Goal: Information Seeking & Learning: Learn about a topic

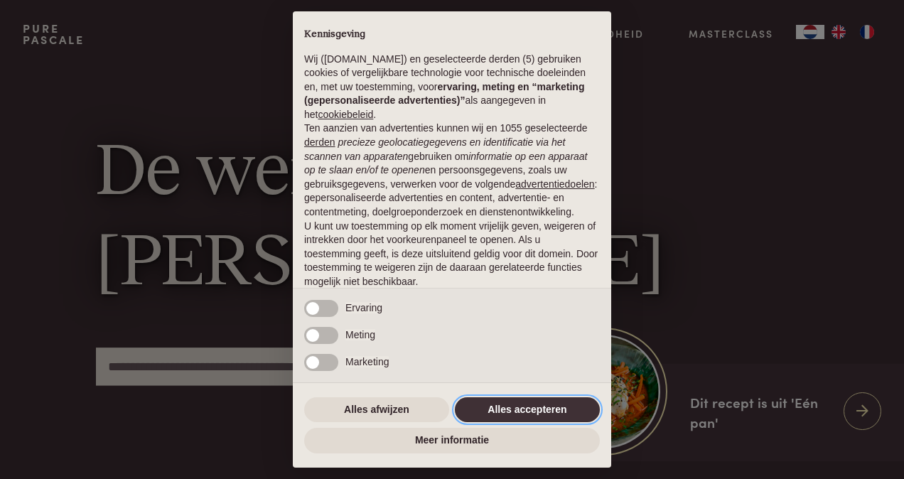
click at [520, 412] on button "Alles accepteren" at bounding box center [527, 410] width 145 height 26
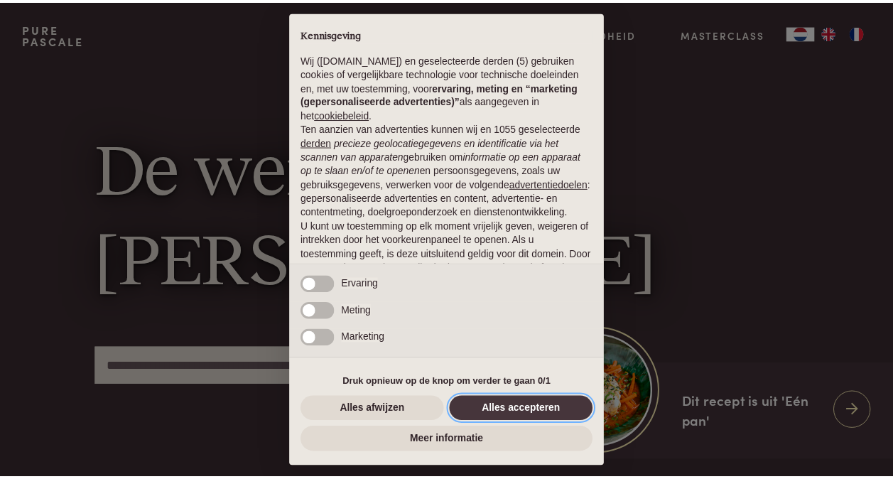
scroll to position [92, 0]
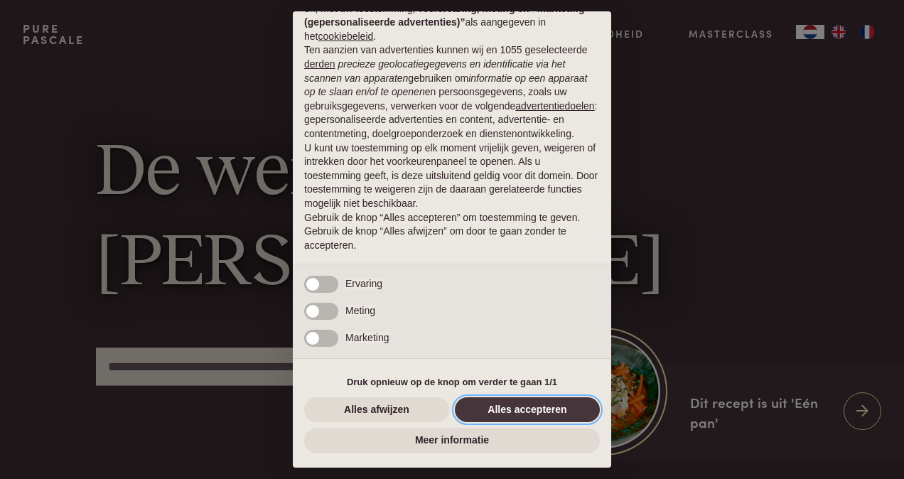
click at [547, 404] on button "Alles accepteren" at bounding box center [527, 410] width 145 height 26
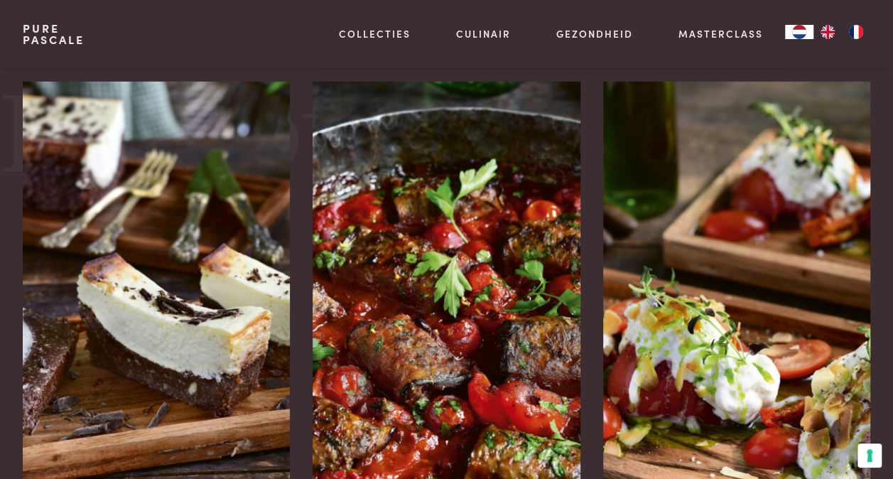
scroll to position [1635, 0]
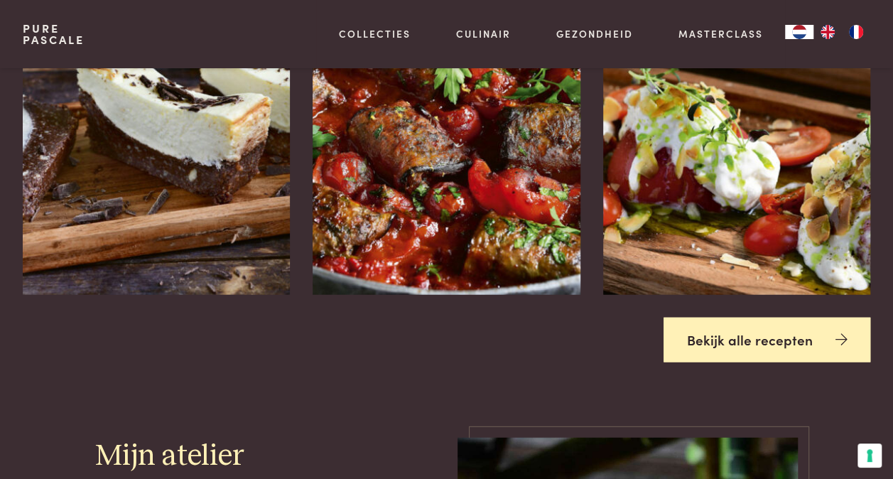
click at [724, 344] on link "Bekijk alle recepten" at bounding box center [768, 340] width 208 height 45
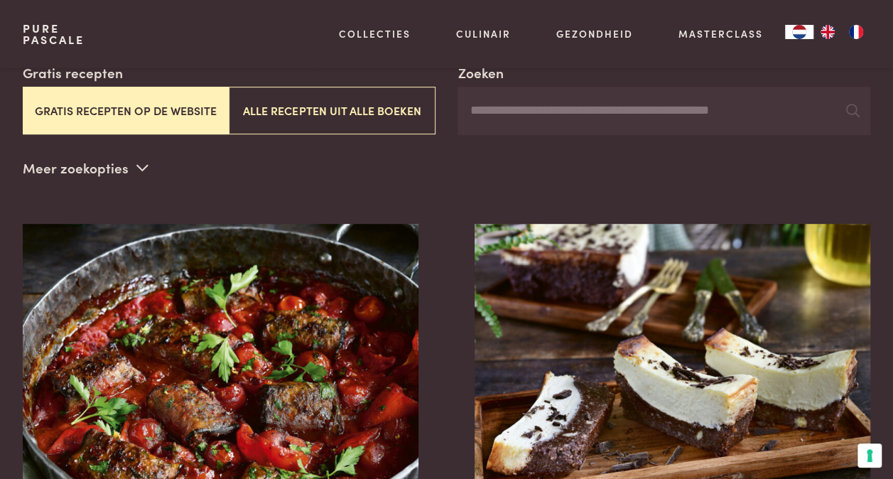
click at [154, 95] on button "Gratis recepten op de website" at bounding box center [126, 111] width 206 height 48
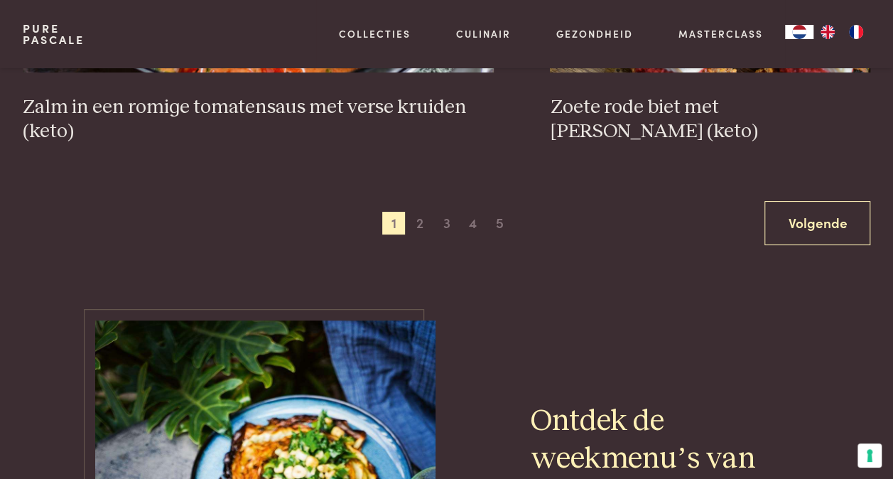
scroll to position [2814, 0]
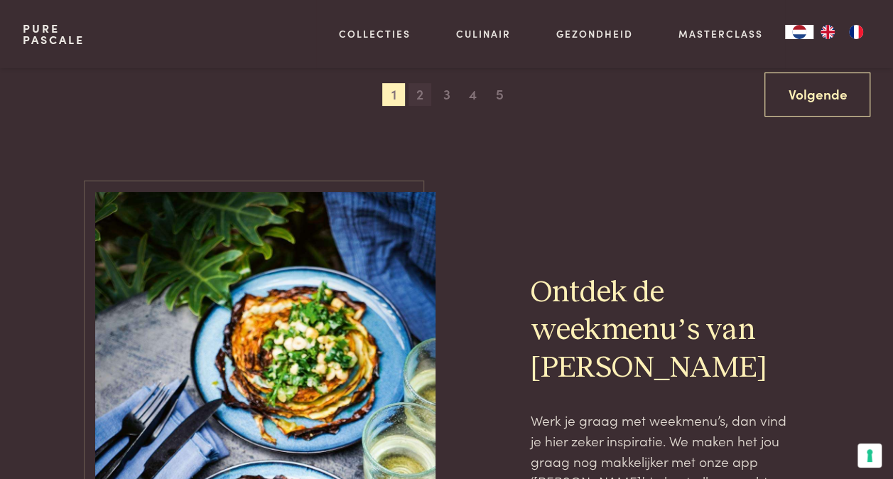
click at [416, 83] on span "2" at bounding box center [420, 94] width 23 height 23
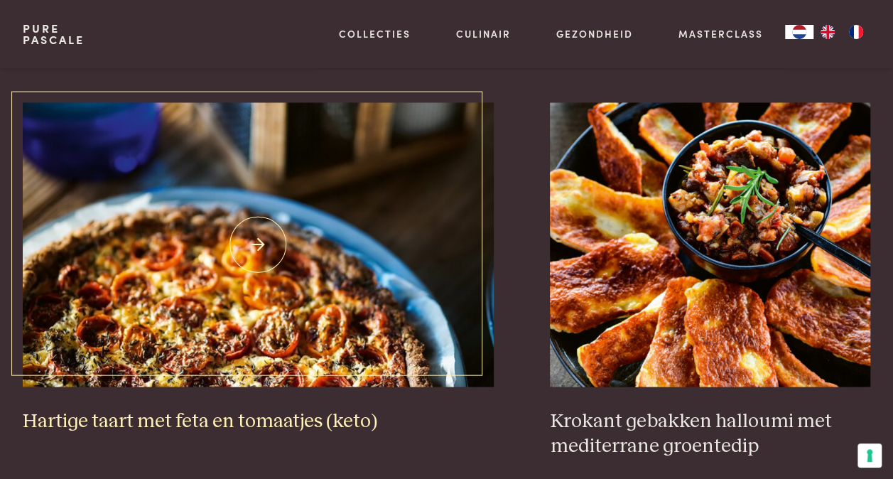
scroll to position [1250, 0]
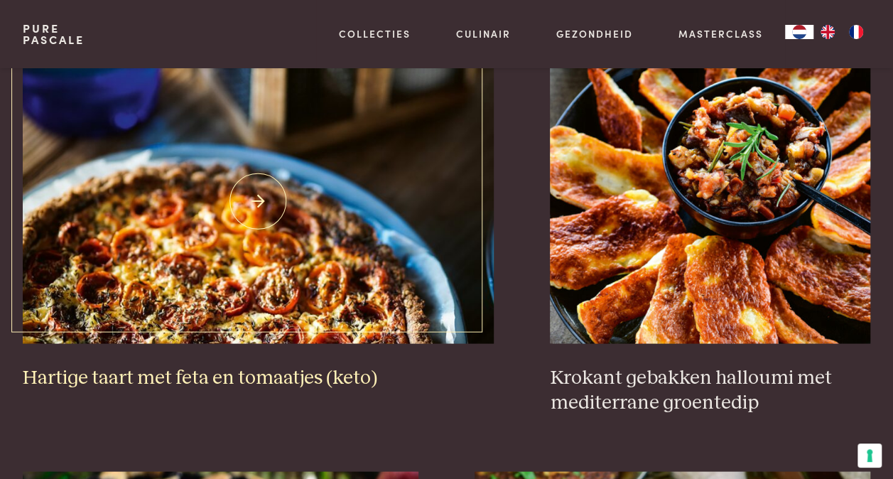
click at [394, 203] on img at bounding box center [258, 201] width 471 height 284
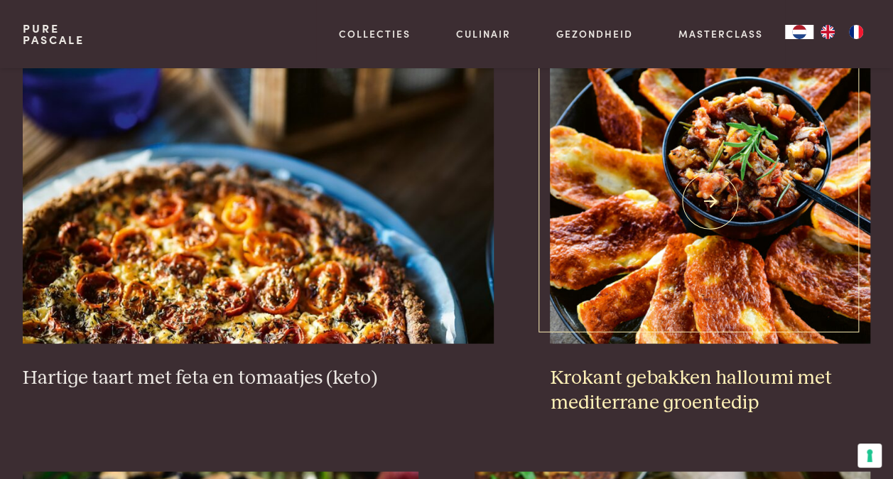
click at [583, 169] on img at bounding box center [710, 201] width 321 height 284
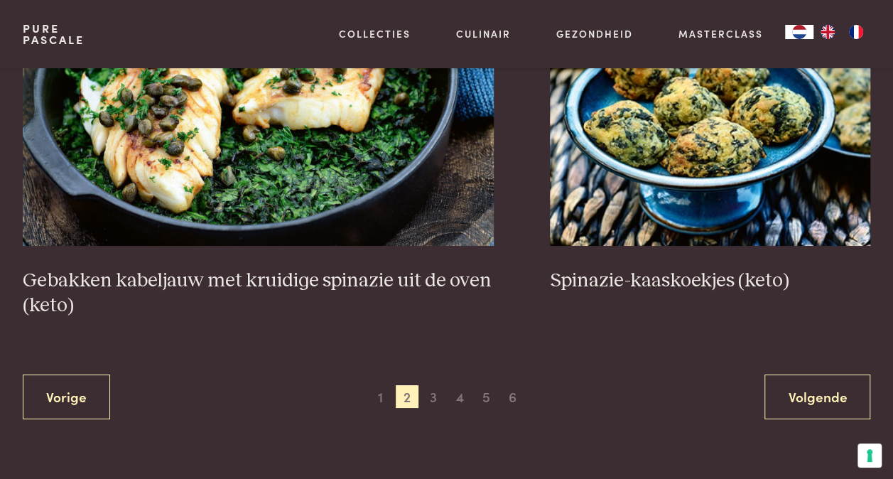
scroll to position [2601, 0]
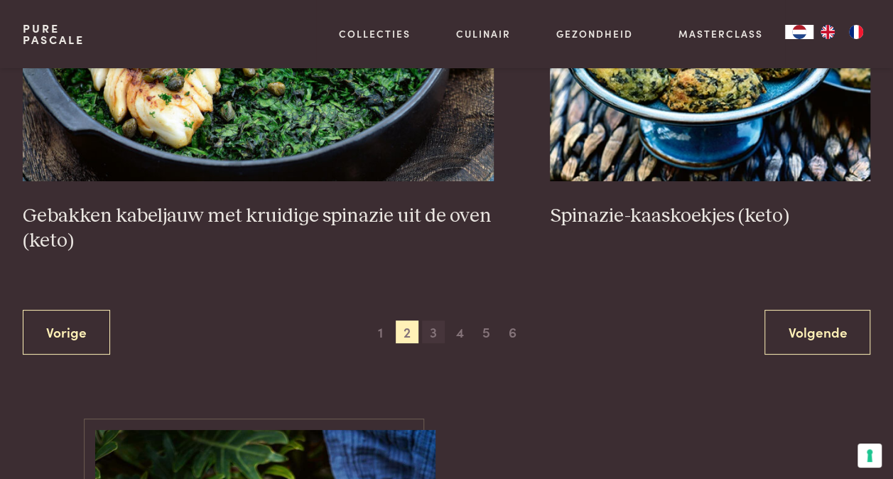
click at [429, 321] on span "3" at bounding box center [433, 332] width 23 height 23
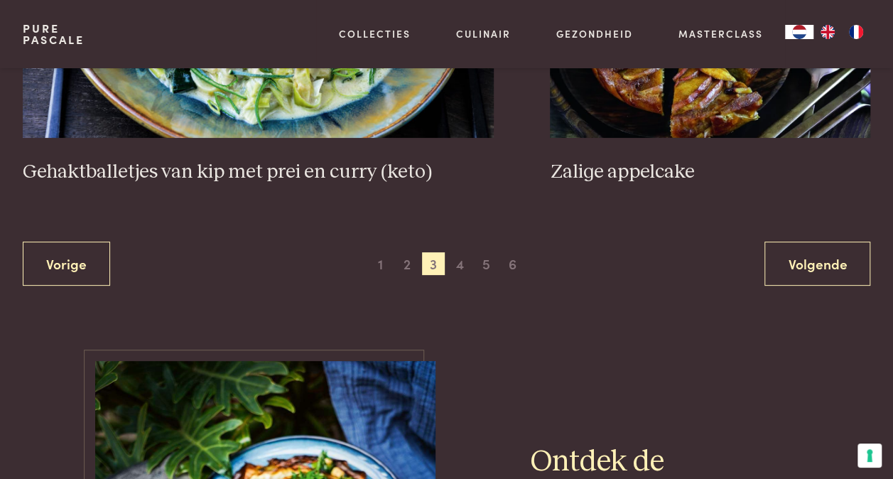
scroll to position [2601, 0]
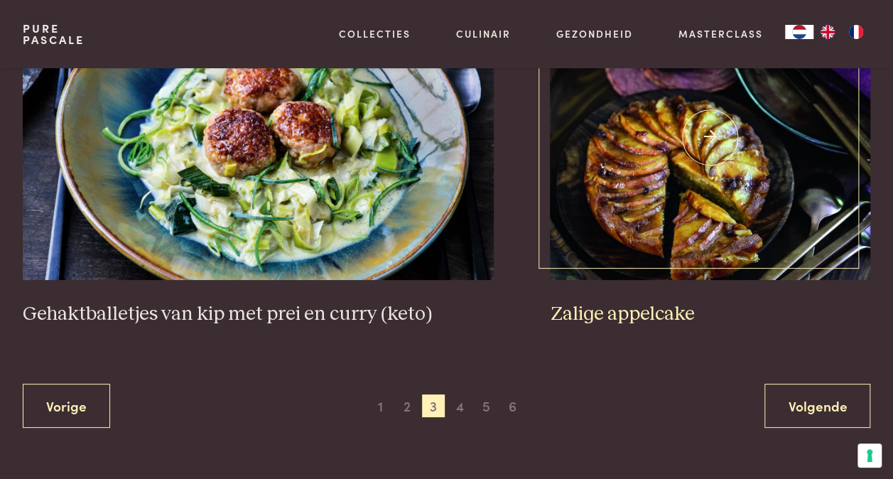
click at [636, 198] on img at bounding box center [710, 138] width 321 height 284
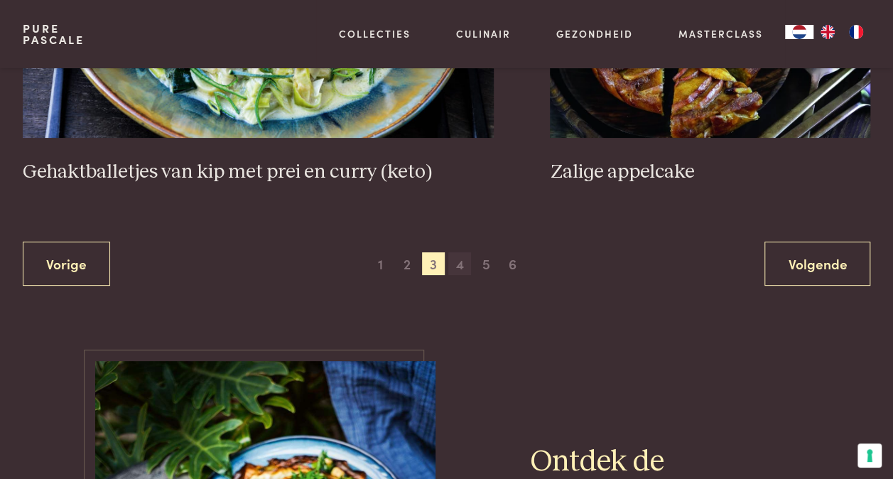
click at [455, 252] on span "4" at bounding box center [459, 263] width 23 height 23
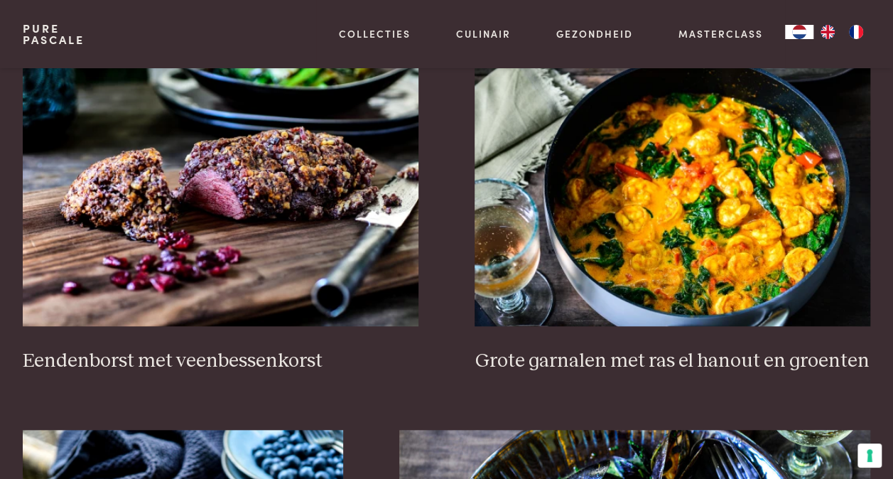
scroll to position [468, 0]
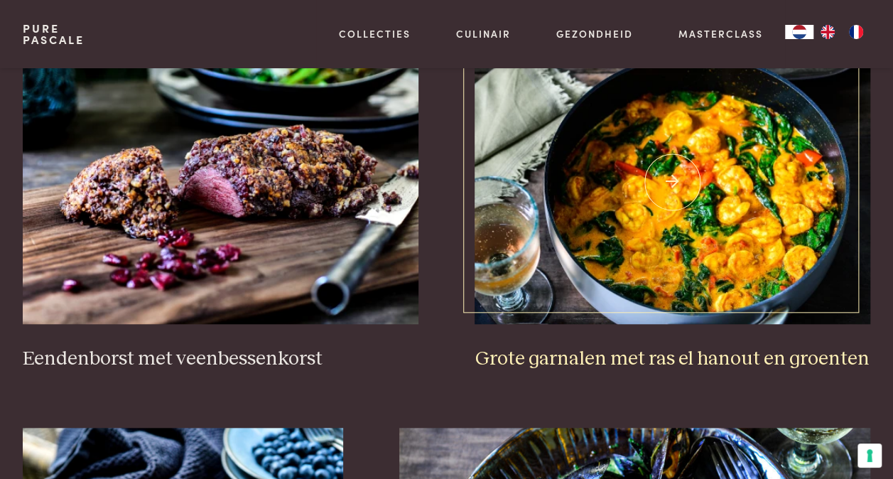
click at [652, 187] on img at bounding box center [673, 182] width 396 height 284
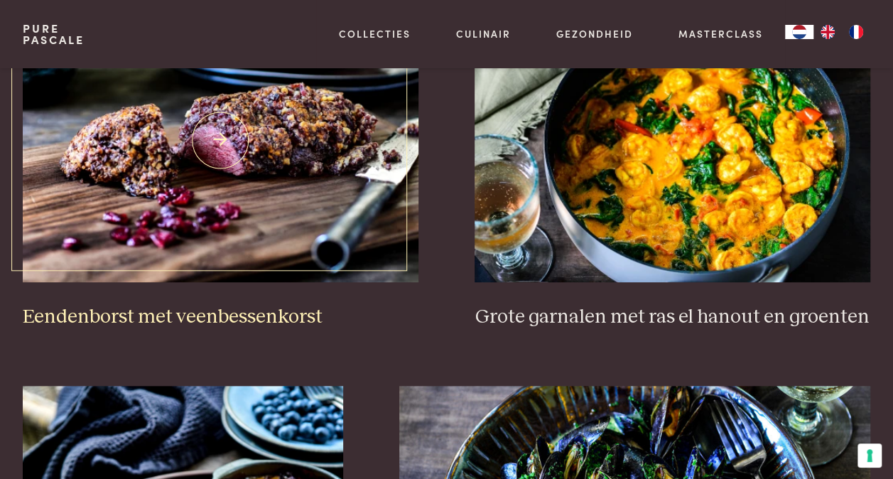
scroll to position [753, 0]
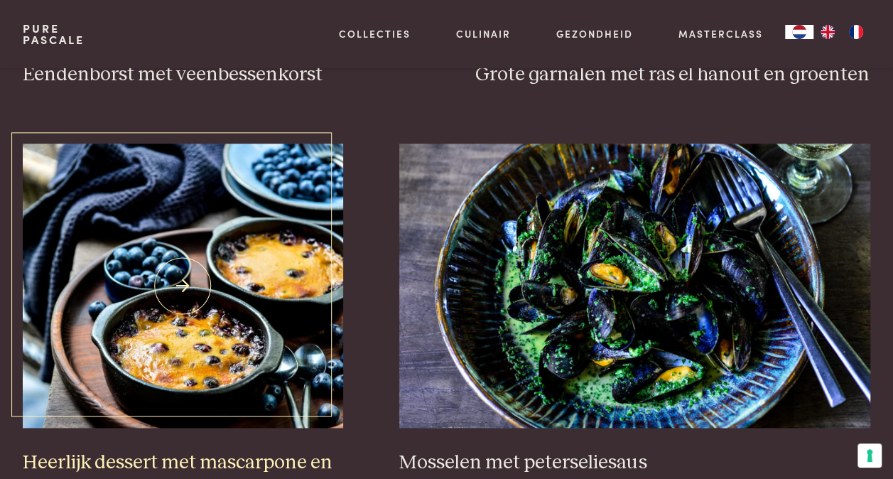
click at [264, 256] on img at bounding box center [183, 286] width 321 height 284
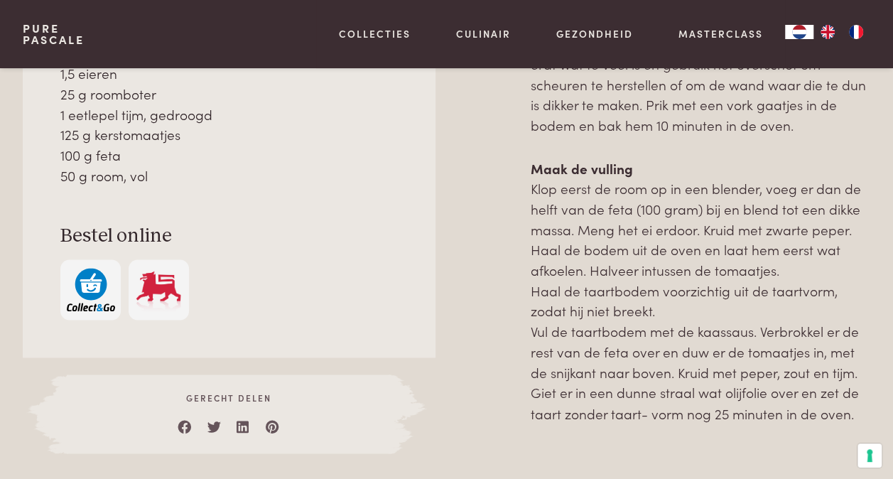
scroll to position [995, 0]
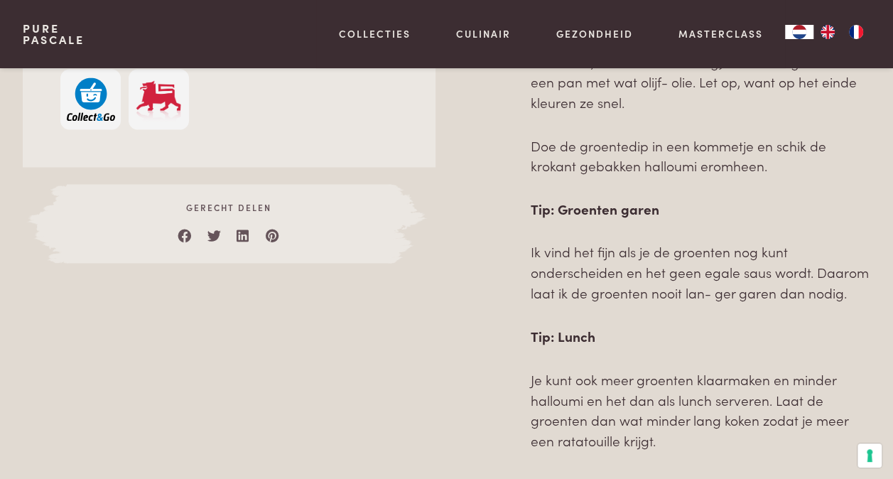
scroll to position [924, 0]
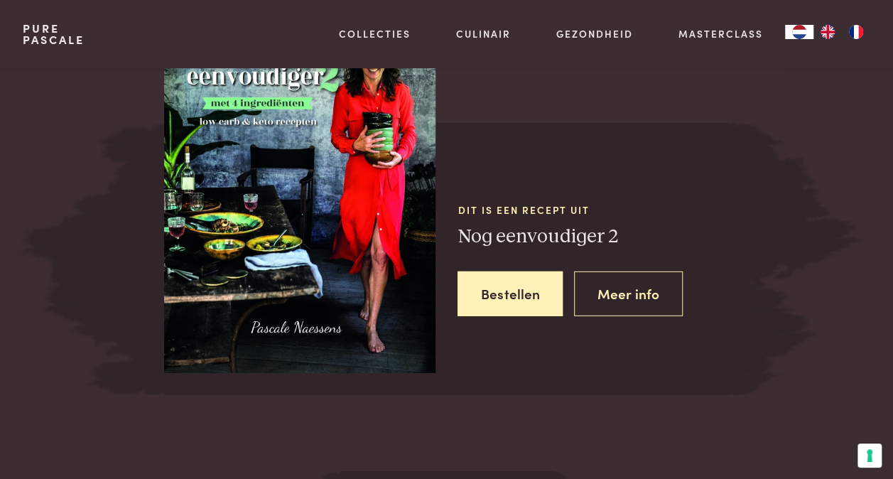
scroll to position [1848, 0]
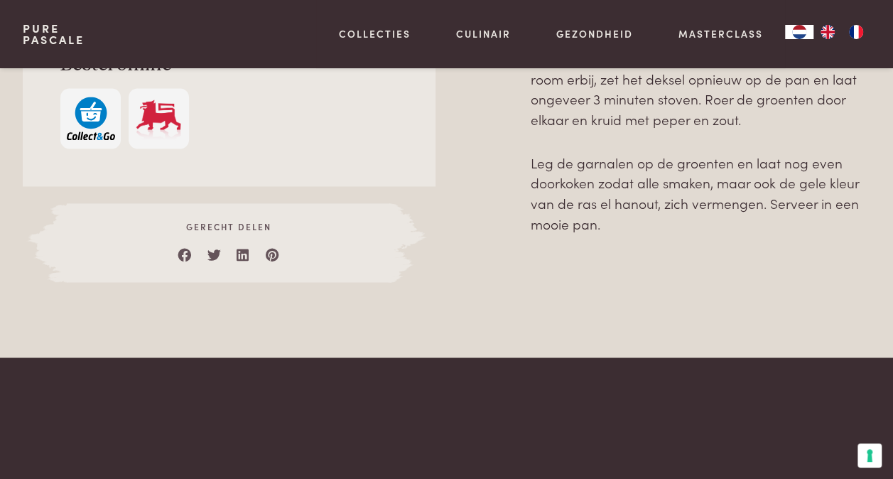
scroll to position [498, 0]
